Goal: Task Accomplishment & Management: Manage account settings

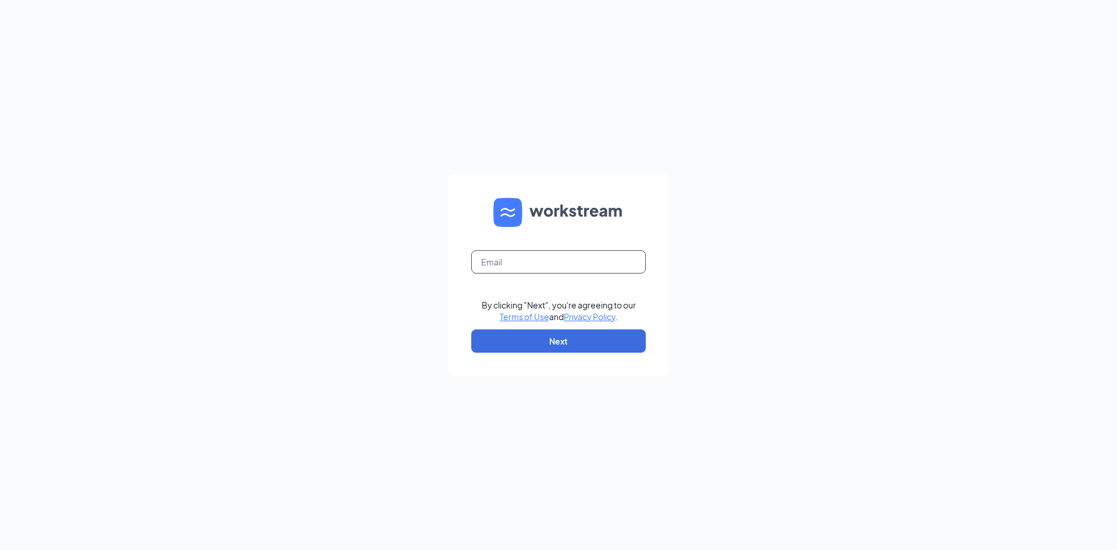
click at [517, 268] on input "text" at bounding box center [558, 261] width 175 height 23
type input "apalacheeculvers@gmail.com"
click at [475, 347] on button "Next" at bounding box center [558, 340] width 175 height 23
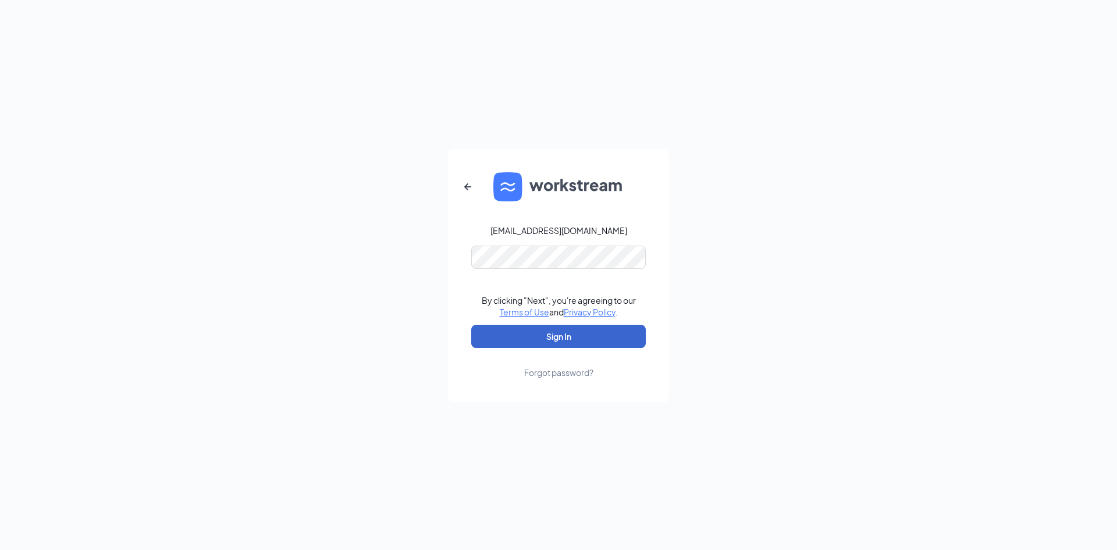
click at [502, 343] on button "Sign In" at bounding box center [558, 336] width 175 height 23
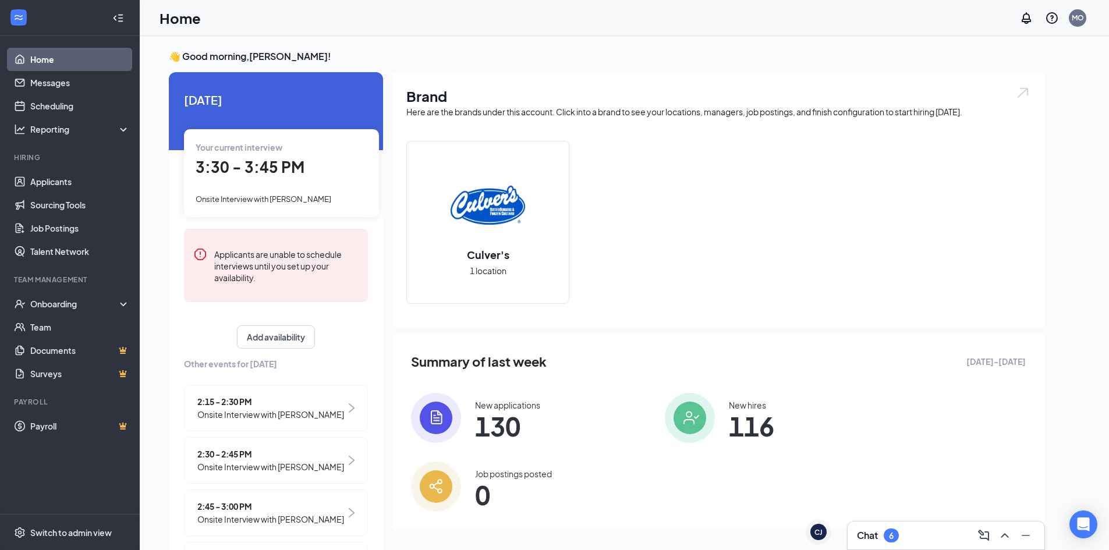
click at [919, 530] on div "Chat 6" at bounding box center [946, 535] width 178 height 19
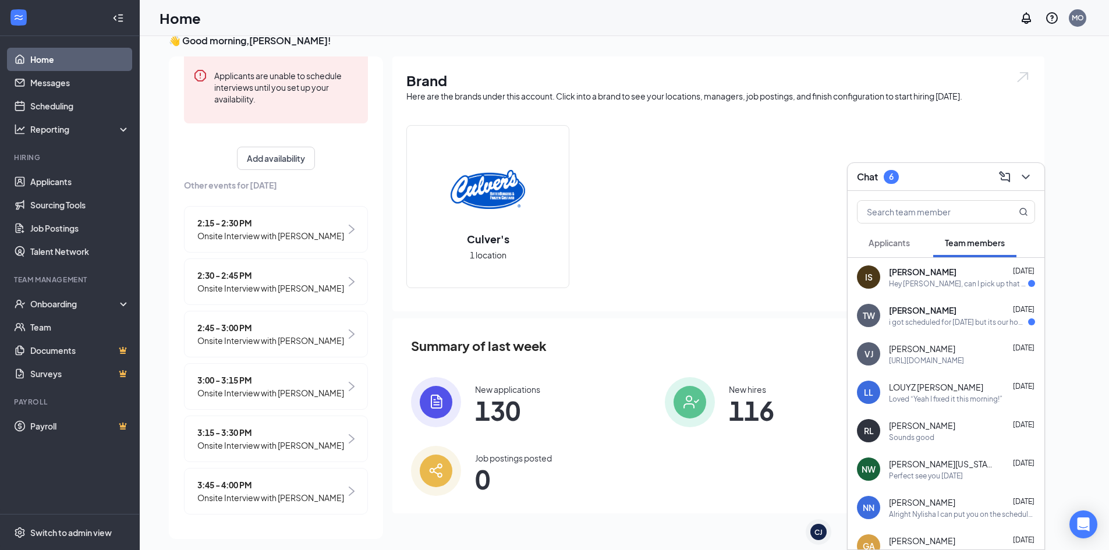
scroll to position [24, 0]
